Goal: Task Accomplishment & Management: Use online tool/utility

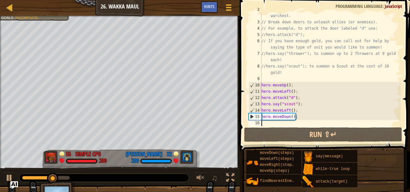
scroll to position [3, 0]
type textarea "hero.moveDown();"
click at [293, 117] on div "// Venture through the maze and pick up gems to fund your warchest. // Break do…" at bounding box center [330, 72] width 140 height 133
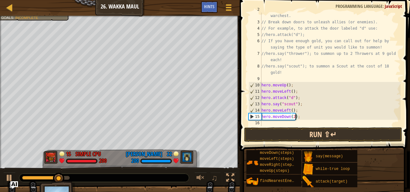
scroll to position [3, 3]
click at [340, 136] on button "Run ⇧↵" at bounding box center [323, 134] width 158 height 15
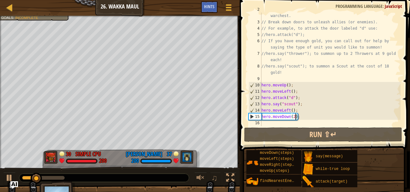
click at [306, 110] on div "// Venture through the maze and pick up gems to fund your warchest. // Break do…" at bounding box center [330, 72] width 140 height 133
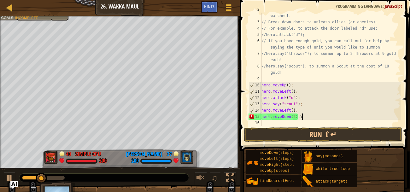
type textarea "hero.moveDown(2);"
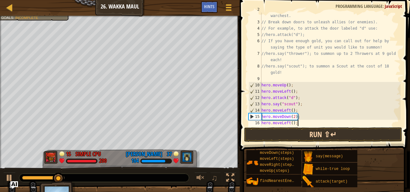
type textarea "hero.moveLeft();"
click at [311, 131] on button "Run ⇧↵" at bounding box center [323, 134] width 158 height 15
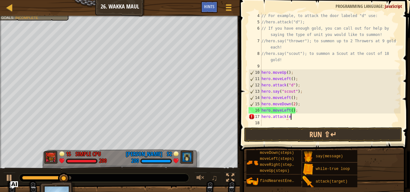
scroll to position [3, 2]
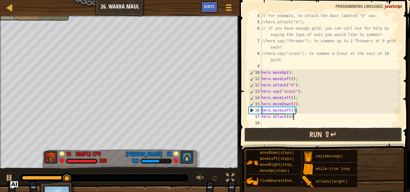
click at [382, 133] on button "Run ⇧↵" at bounding box center [323, 134] width 158 height 15
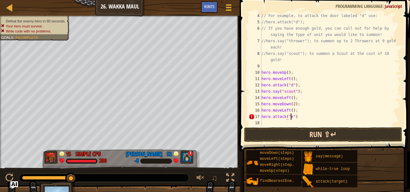
scroll to position [3, 3]
click at [373, 134] on button "Run ⇧↵" at bounding box center [323, 134] width 158 height 15
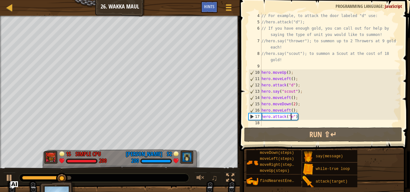
click at [287, 103] on div "// For example, to attack the door labeled "d" use: //hero.attack("d"); // If y…" at bounding box center [330, 76] width 140 height 126
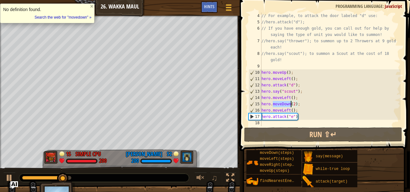
click at [291, 103] on div "// For example, to attack the door labeled "d" use: //hero.attack("d"); // If y…" at bounding box center [330, 76] width 140 height 126
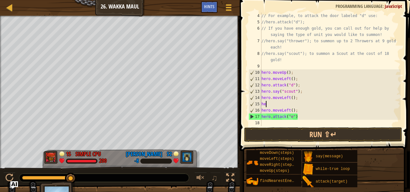
scroll to position [3, 0]
type textarea "h"
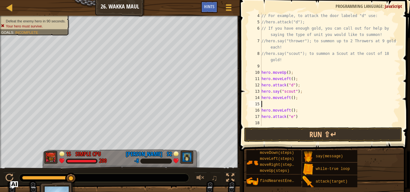
click at [298, 109] on div "// For example, to attack the door labeled "d" use: //hero.attack("d"); // If y…" at bounding box center [330, 76] width 140 height 126
type textarea "h"
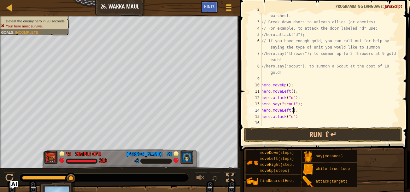
scroll to position [3, 3]
click at [304, 137] on button "Run ⇧↵" at bounding box center [323, 134] width 158 height 15
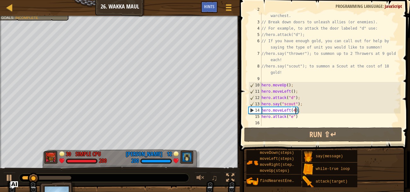
click at [283, 118] on div "// Venture through the maze and pick up gems to fund your warchest. // Break do…" at bounding box center [330, 72] width 140 height 133
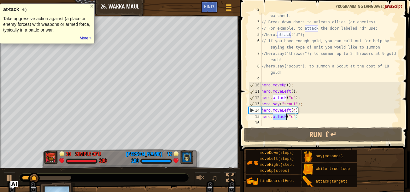
click at [283, 118] on div "// Venture through the maze and pick up gems to fund your warchest. // Break do…" at bounding box center [330, 72] width 140 height 133
type textarea "hero.attack("e")"
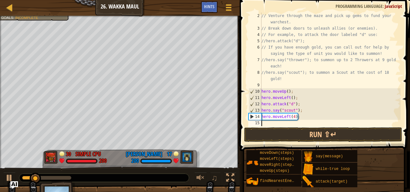
scroll to position [6, 0]
click at [314, 135] on button "Run ⇧↵" at bounding box center [323, 134] width 158 height 15
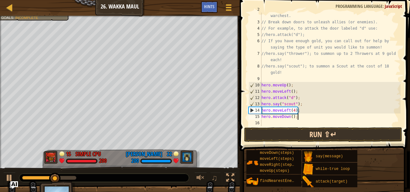
type textarea "hero.moveDown();"
click at [311, 131] on button "Run ⇧↵" at bounding box center [323, 134] width 158 height 15
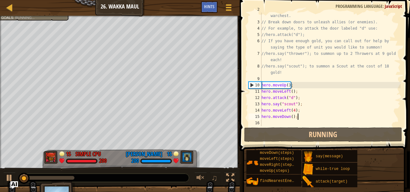
click at [290, 123] on div "// Venture through the maze and pick up gems to fund your warchest. // Break do…" at bounding box center [330, 72] width 140 height 133
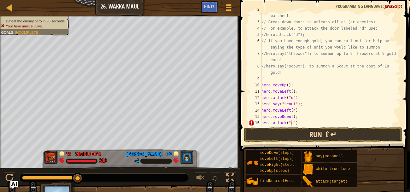
scroll to position [3, 3]
type textarea "hero.attack("c");"
click at [363, 134] on button "Run ⇧↵" at bounding box center [323, 134] width 158 height 15
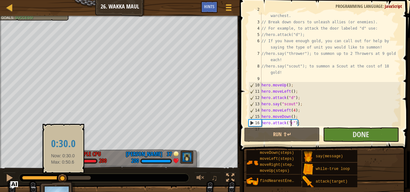
drag, startPoint x: 58, startPoint y: 178, endPoint x: 62, endPoint y: 179, distance: 3.8
click at [62, 179] on div at bounding box center [62, 178] width 11 height 11
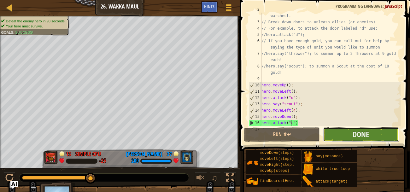
click at [345, 133] on button "Done" at bounding box center [361, 134] width 76 height 15
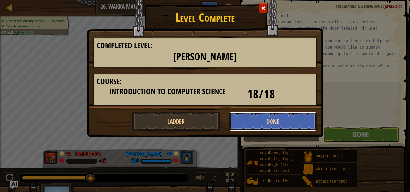
click at [299, 118] on button "Done" at bounding box center [273, 121] width 88 height 19
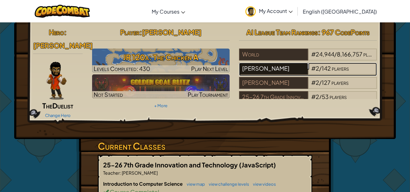
click at [282, 68] on div "[PERSON_NAME]" at bounding box center [273, 69] width 69 height 12
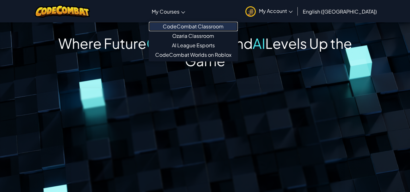
click at [206, 27] on link "CodeCombat Classroom" at bounding box center [193, 26] width 89 height 9
